Goal: Browse casually

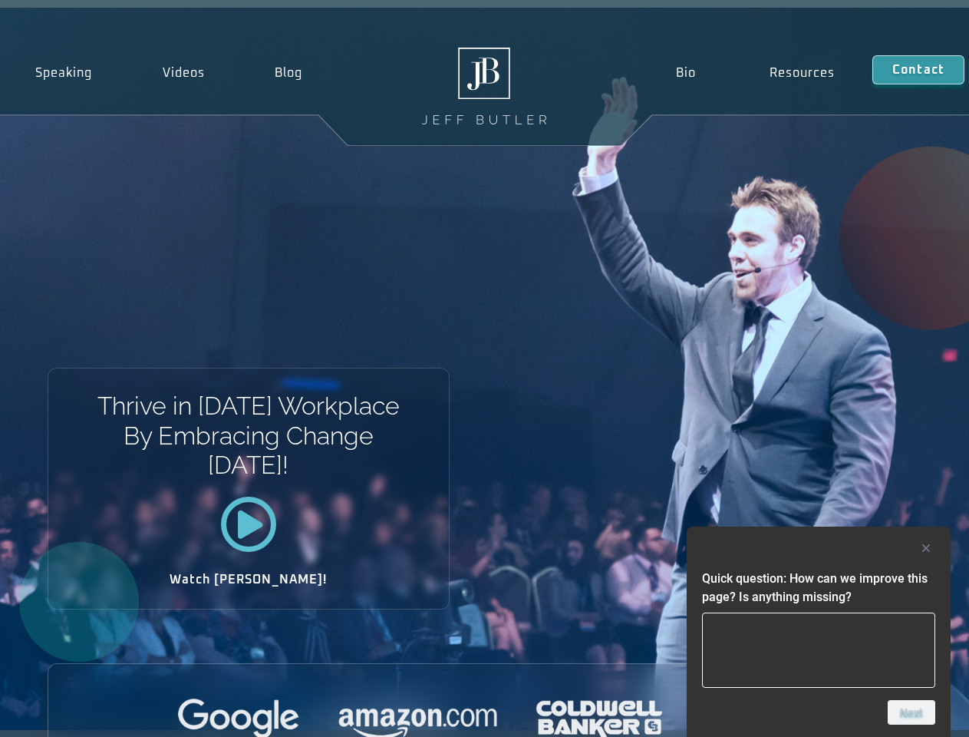
click at [484, 368] on div "Thrive in [DATE] Workplace By Embracing Change [DATE]! Watch [PERSON_NAME]!" at bounding box center [484, 369] width 969 height 722
click at [819, 548] on div at bounding box center [818, 548] width 233 height 18
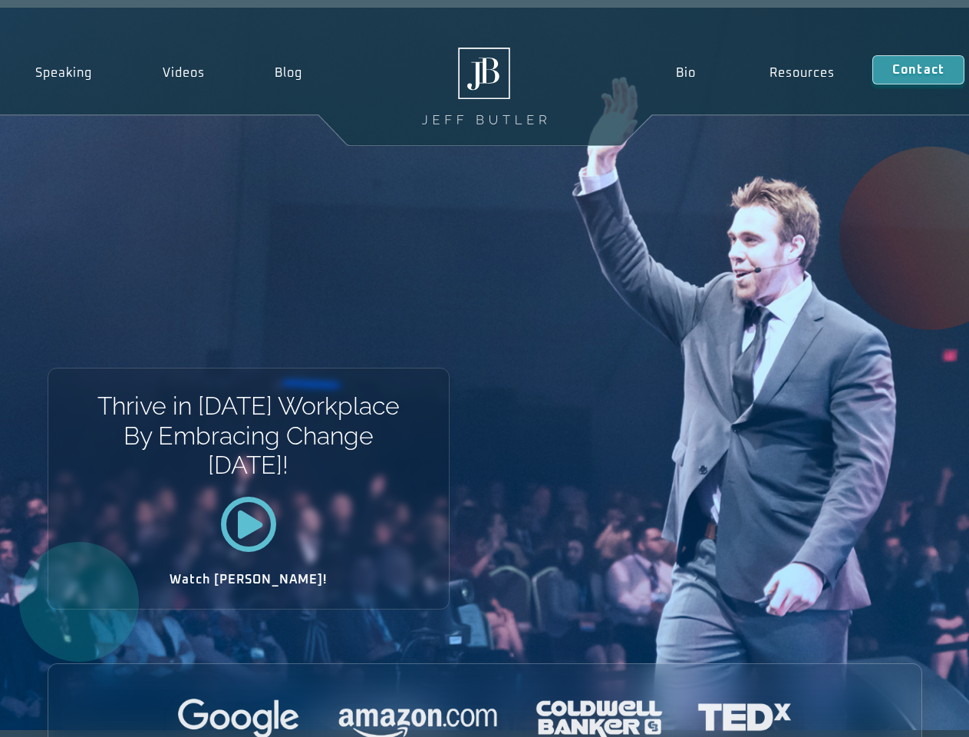
click at [912, 712] on div at bounding box center [484, 719] width 873 height 42
